Goal: Task Accomplishment & Management: Manage account settings

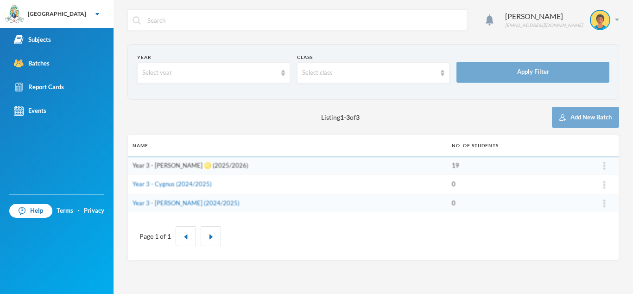
click at [181, 163] on link "Year 3 - [PERSON_NAME] ♌️ (2025/2026)" at bounding box center [191, 164] width 116 height 7
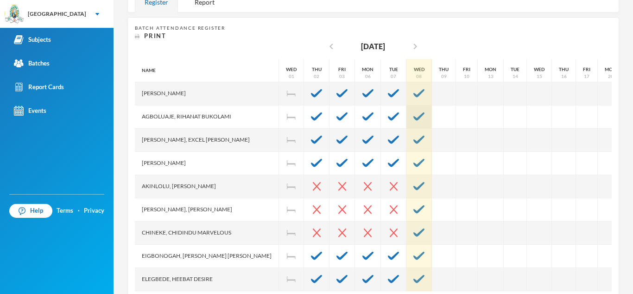
scroll to position [186, 0]
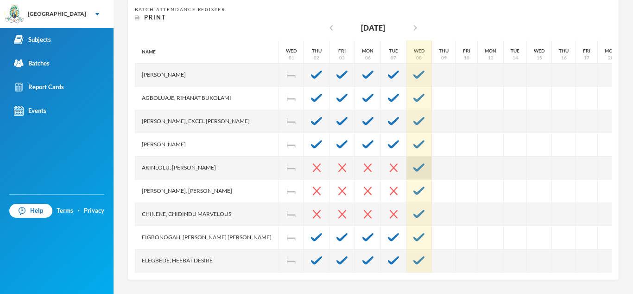
click at [414, 163] on img at bounding box center [419, 167] width 11 height 8
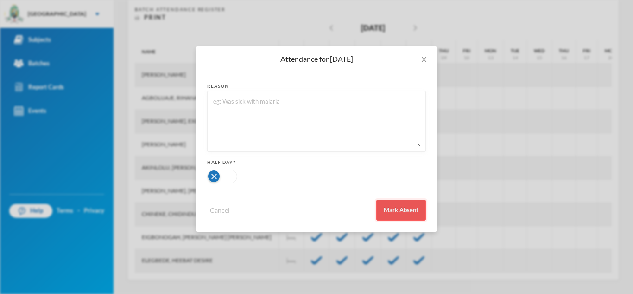
click at [384, 208] on button "Mark Absent" at bounding box center [402, 209] width 50 height 21
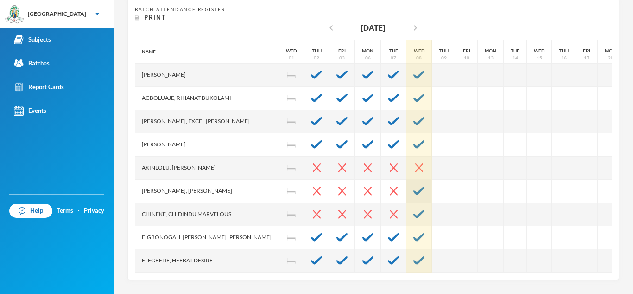
click at [407, 193] on div at bounding box center [420, 190] width 26 height 23
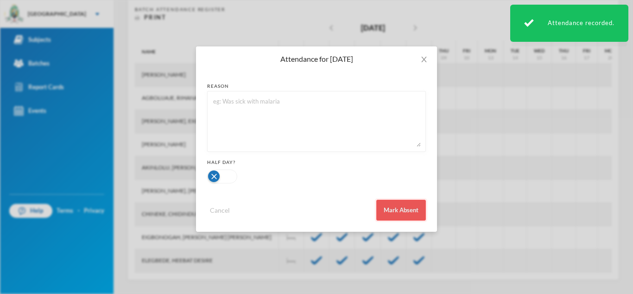
click at [403, 205] on button "Mark Absent" at bounding box center [402, 209] width 50 height 21
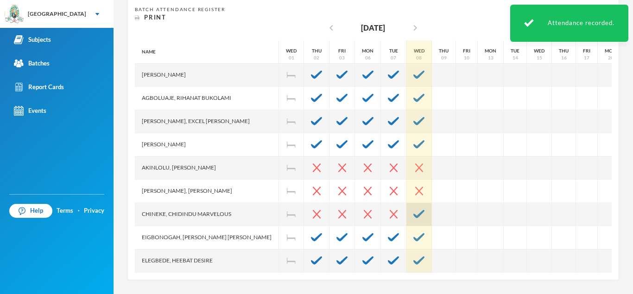
click at [407, 219] on div at bounding box center [420, 214] width 26 height 23
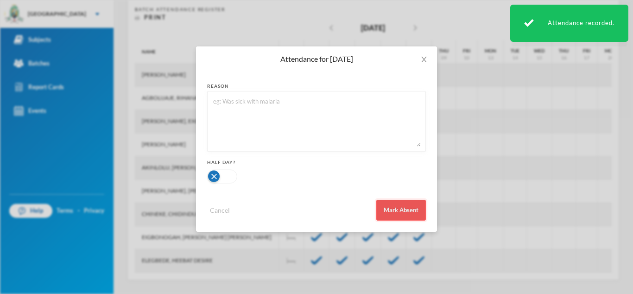
click at [387, 210] on button "Mark Absent" at bounding box center [402, 209] width 50 height 21
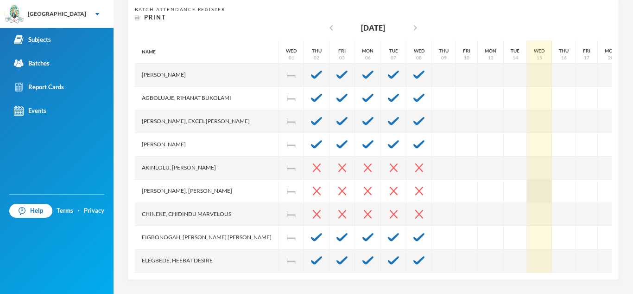
drag, startPoint x: 502, startPoint y: 178, endPoint x: 505, endPoint y: 201, distance: 23.3
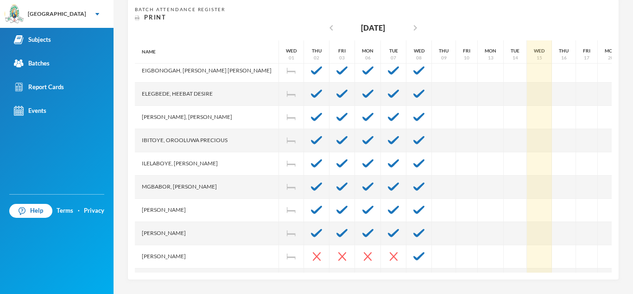
scroll to position [167, 0]
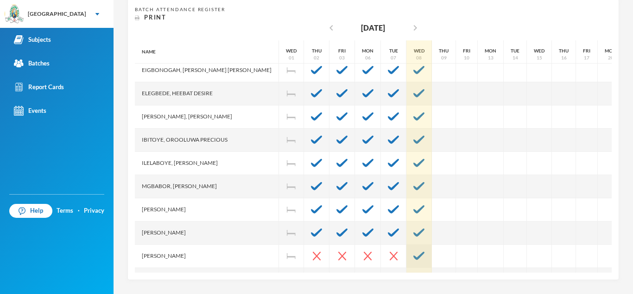
click at [414, 259] on img at bounding box center [419, 255] width 11 height 8
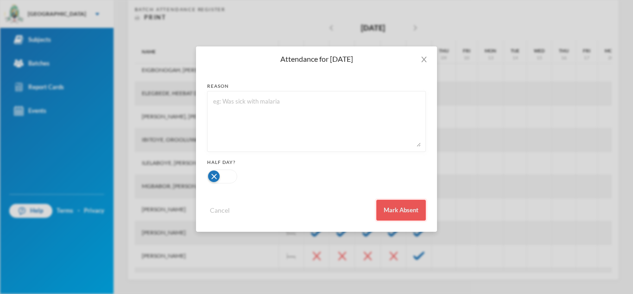
click at [384, 213] on button "Mark Absent" at bounding box center [402, 209] width 50 height 21
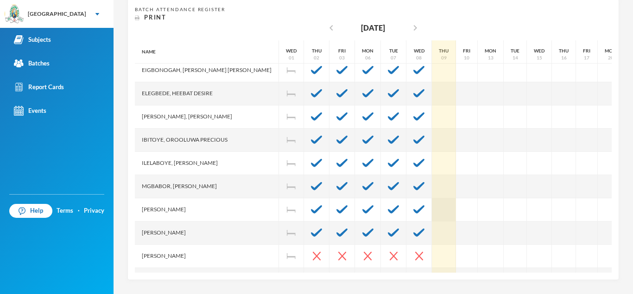
drag, startPoint x: 425, startPoint y: 209, endPoint x: 422, endPoint y: 199, distance: 10.4
click at [422, 199] on div "Name [PERSON_NAME], [PERSON_NAME], Excel [PERSON_NAME], [PERSON_NAME], [PERSON_…" at bounding box center [373, 156] width 477 height 232
